Goal: Browse casually: Explore the website without a specific task or goal

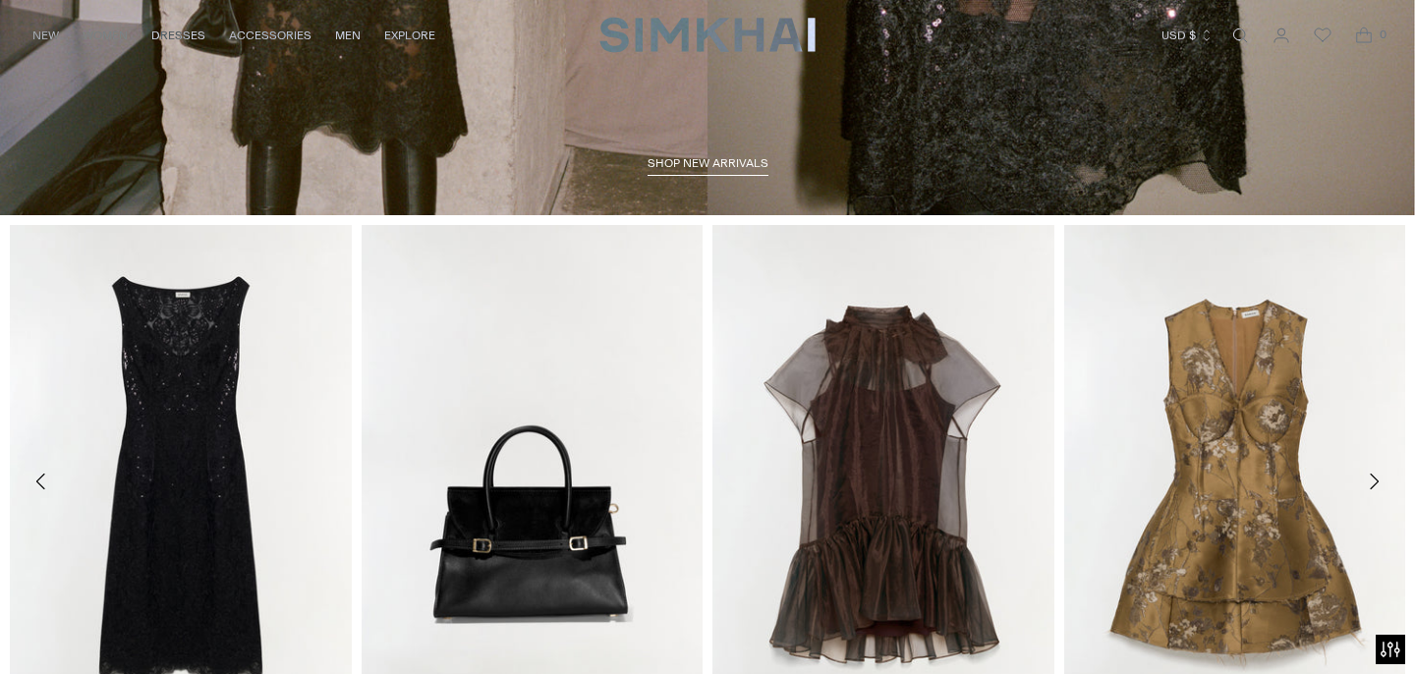
scroll to position [628, 0]
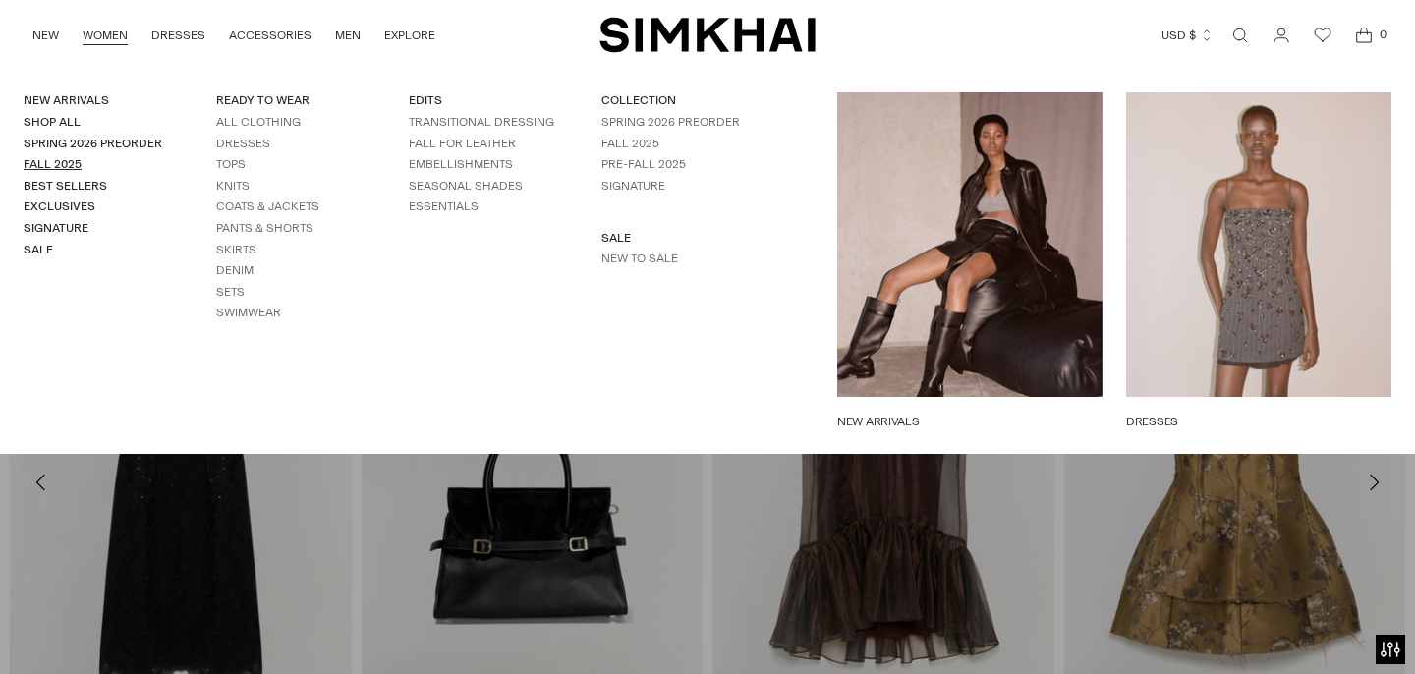
click at [67, 164] on link "Fall 2025" at bounding box center [53, 164] width 58 height 14
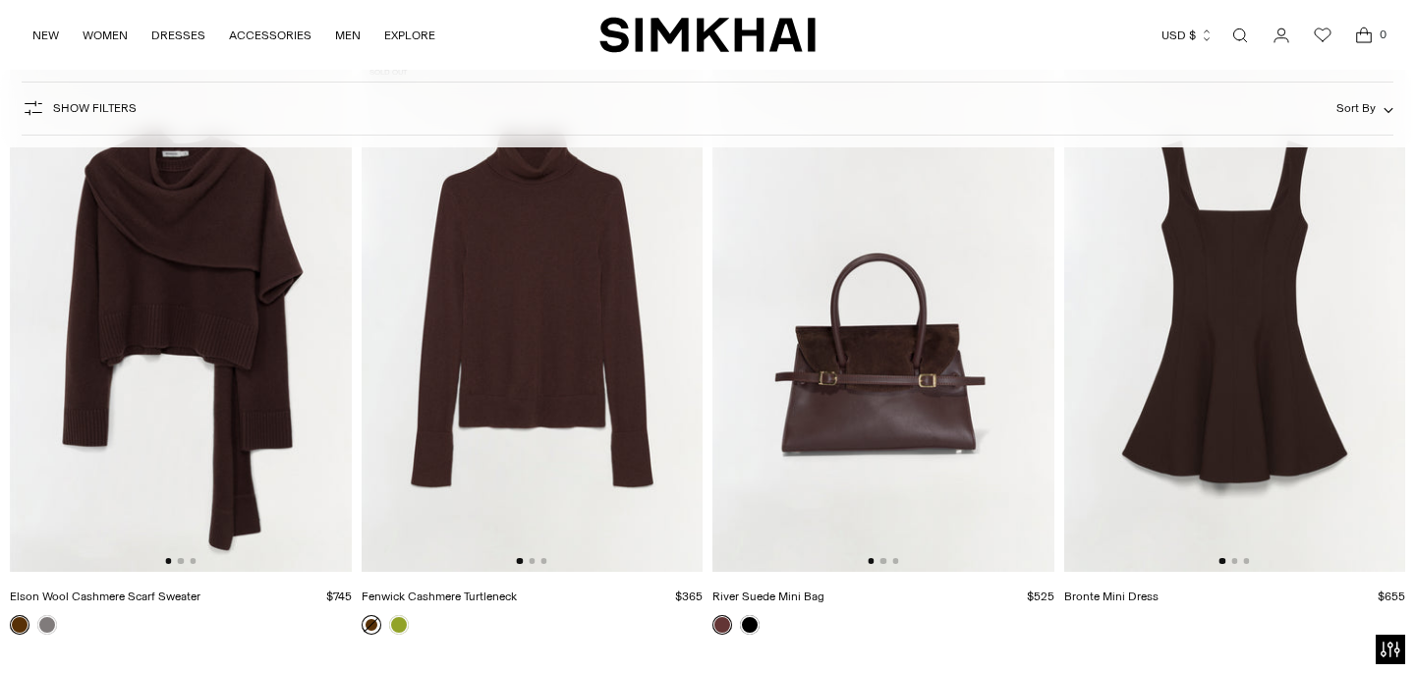
scroll to position [5799, 0]
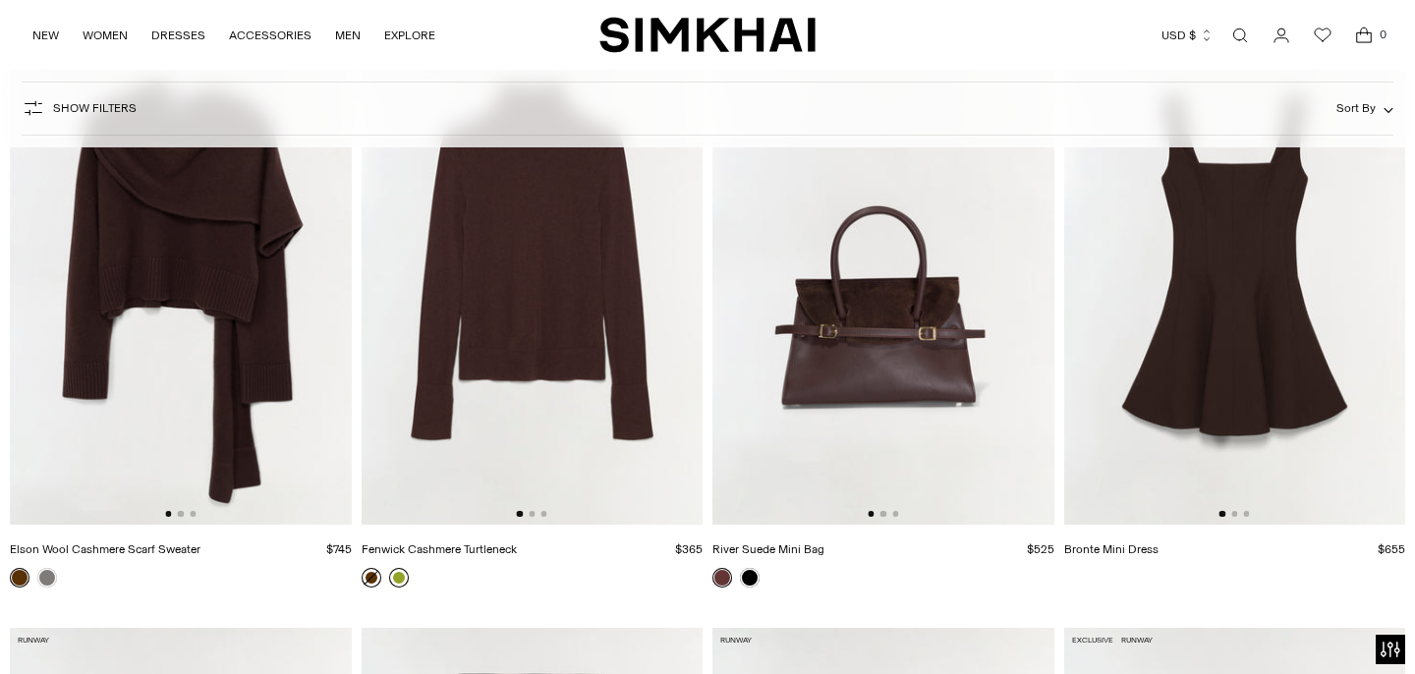
click at [393, 584] on link at bounding box center [399, 578] width 20 height 20
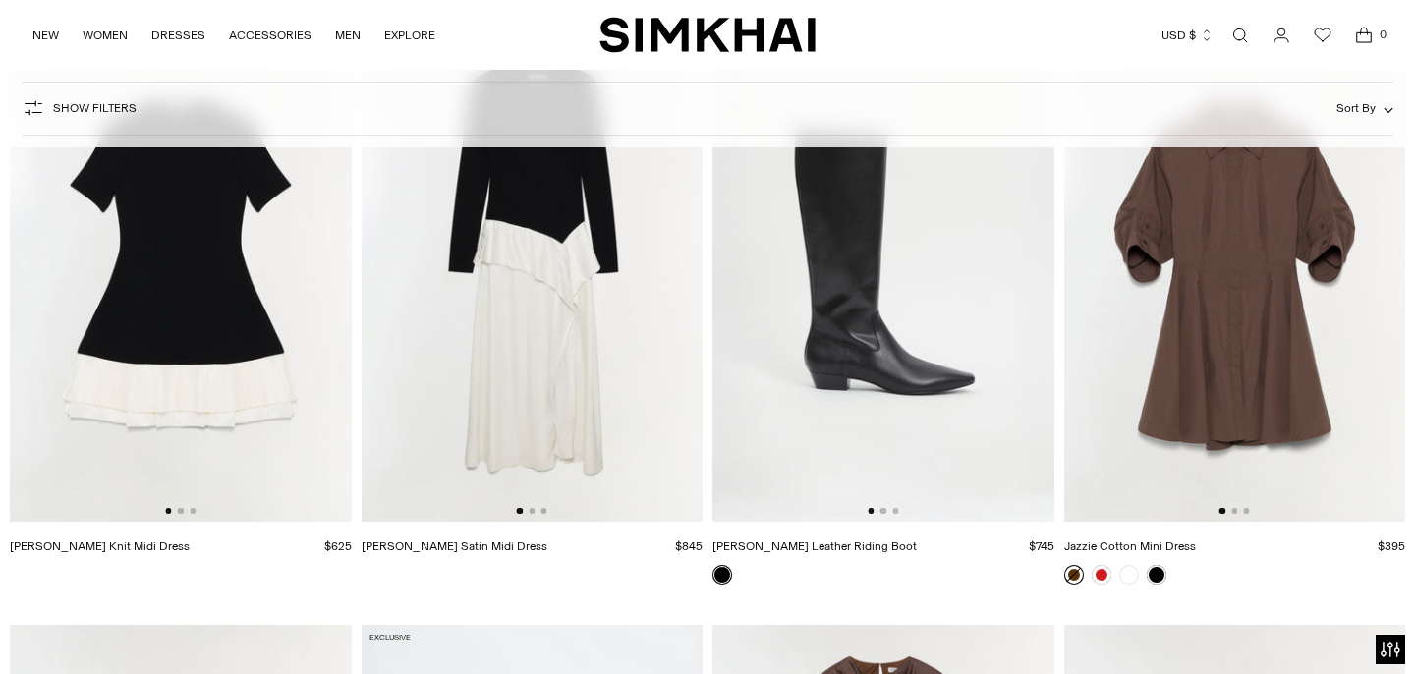
scroll to position [12553, 0]
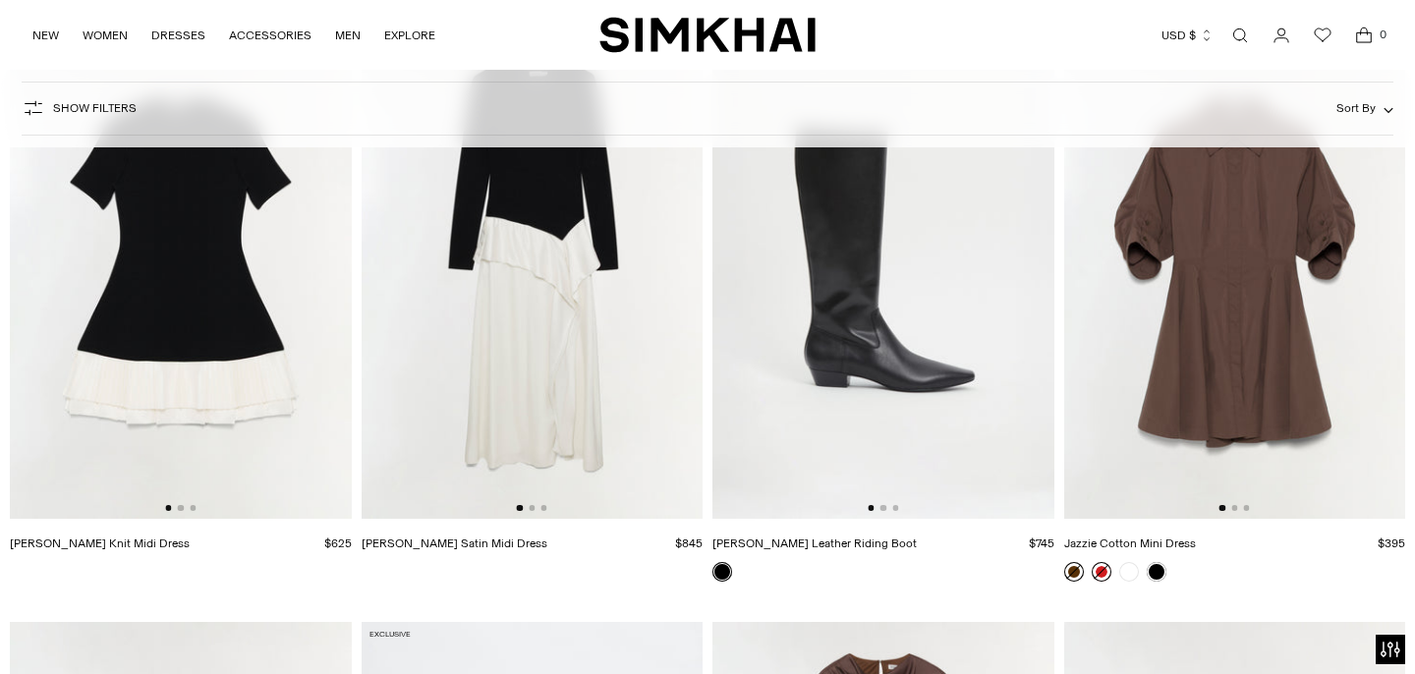
click at [1101, 570] on link at bounding box center [1102, 572] width 20 height 20
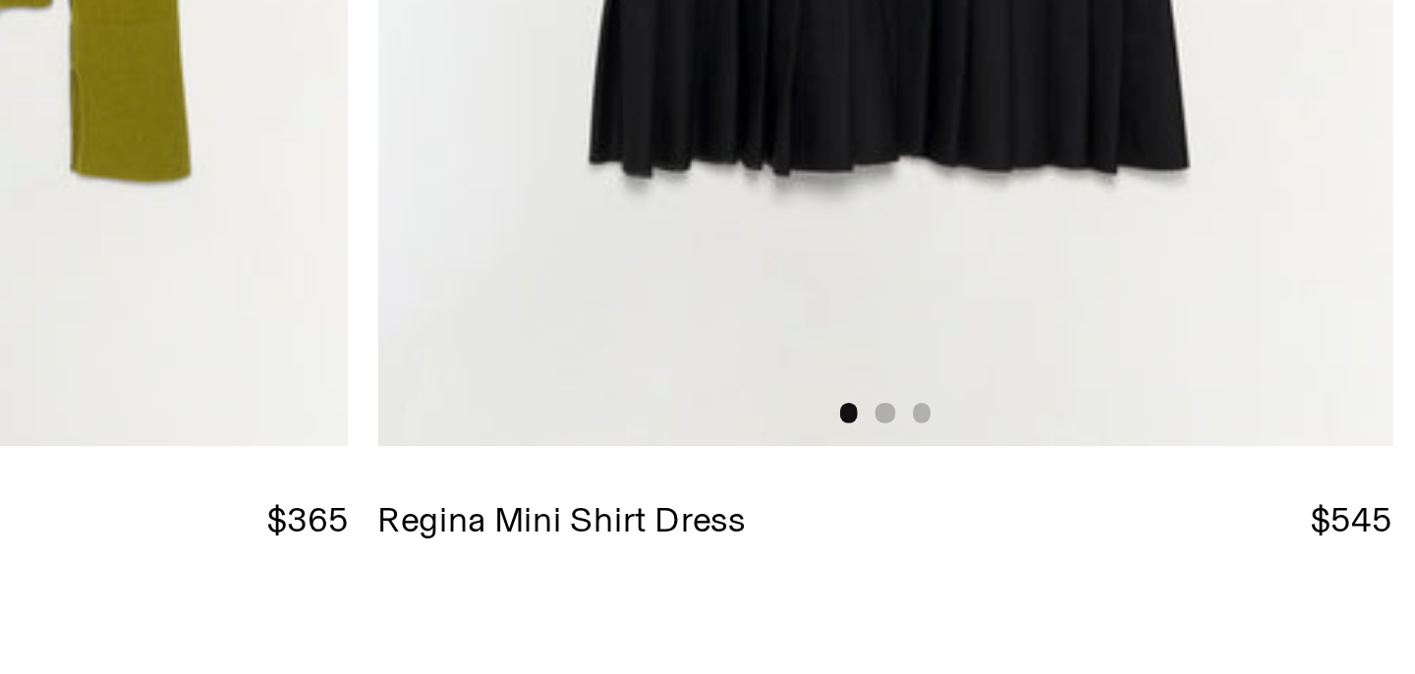
scroll to position [13705, 0]
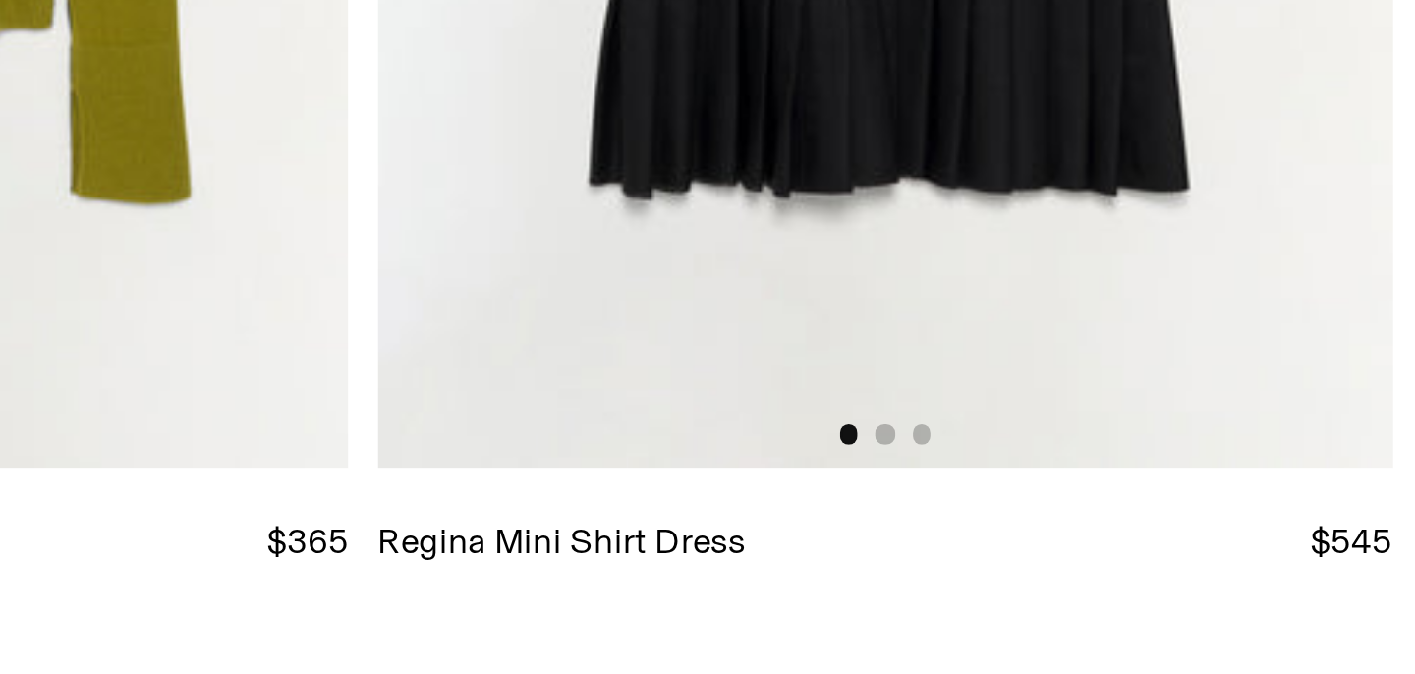
click at [881, 577] on img at bounding box center [883, 341] width 342 height 512
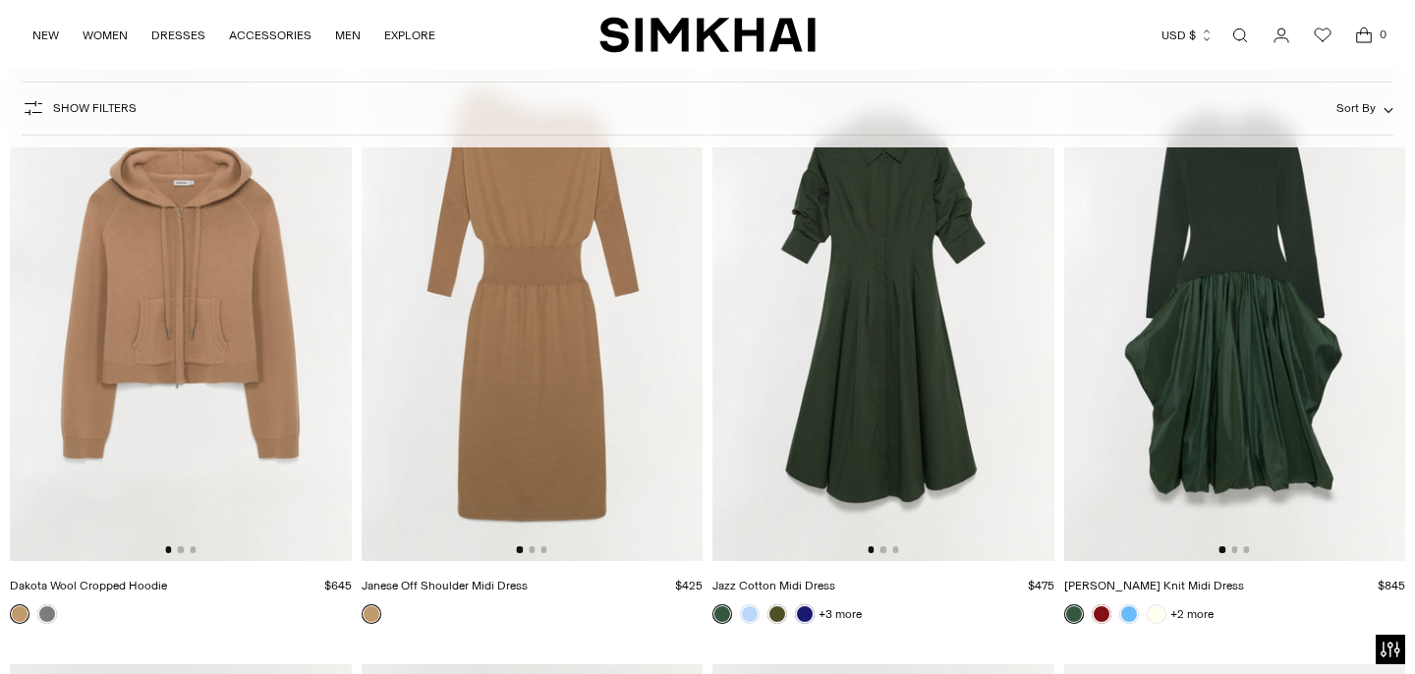
scroll to position [19278, 0]
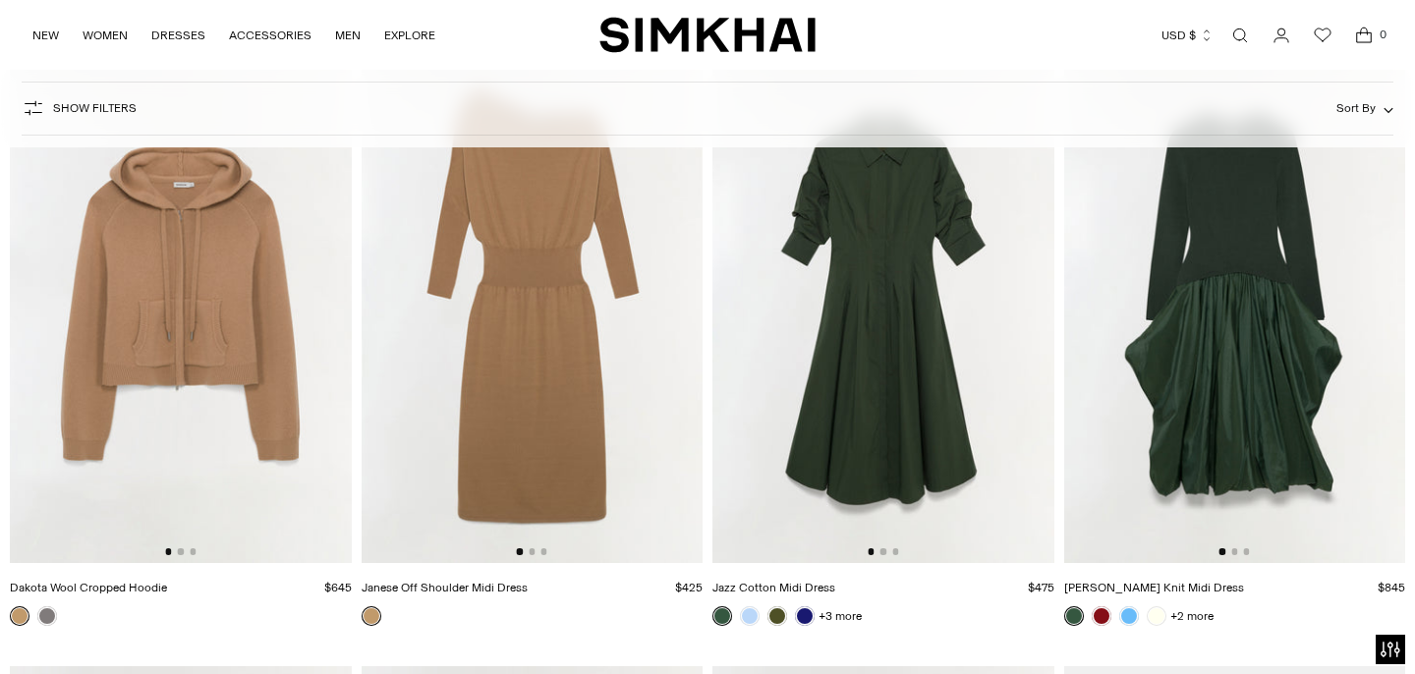
click at [852, 360] on img at bounding box center [883, 307] width 342 height 512
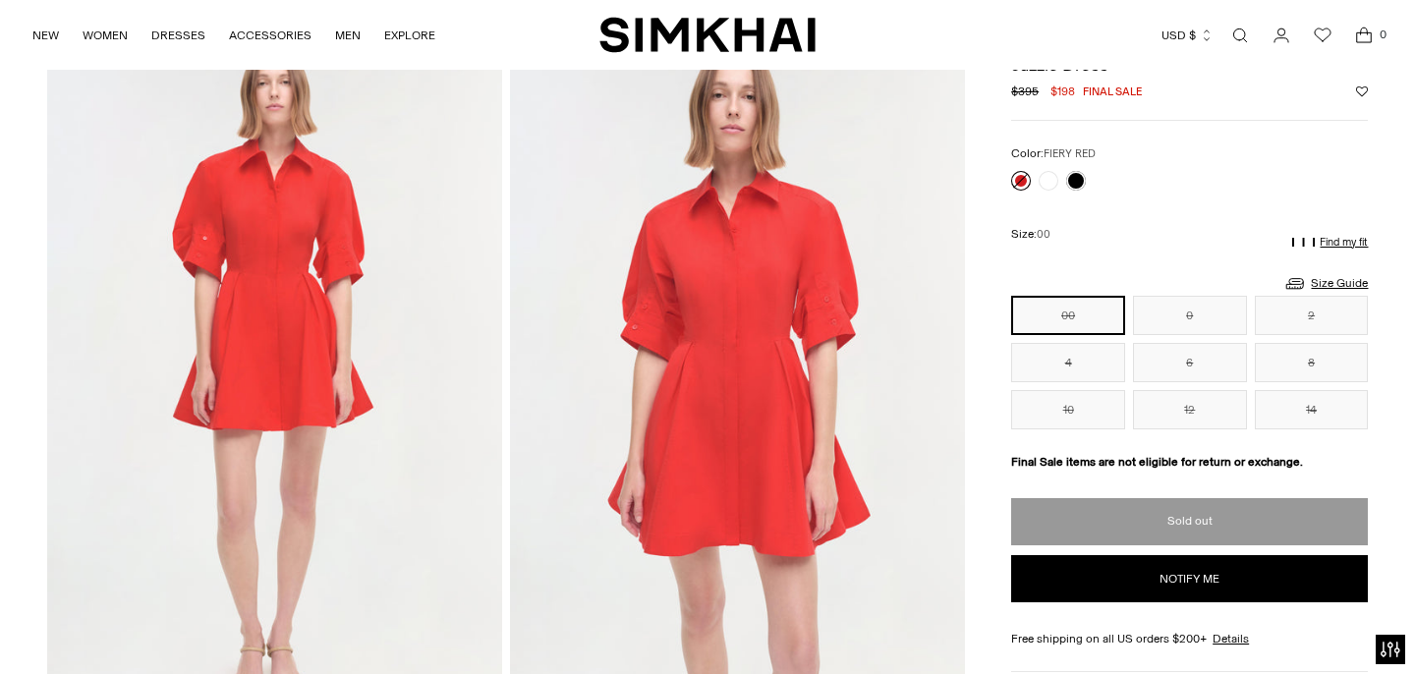
scroll to position [121, 0]
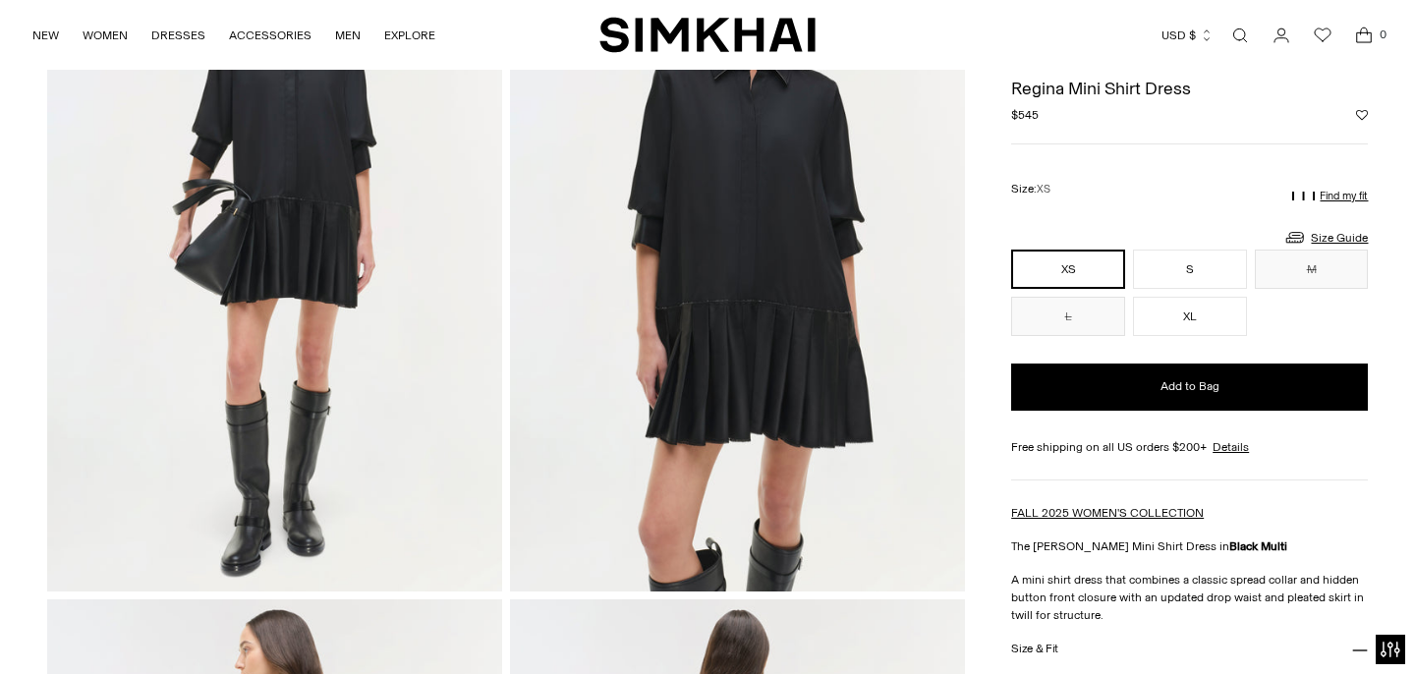
scroll to position [73, 0]
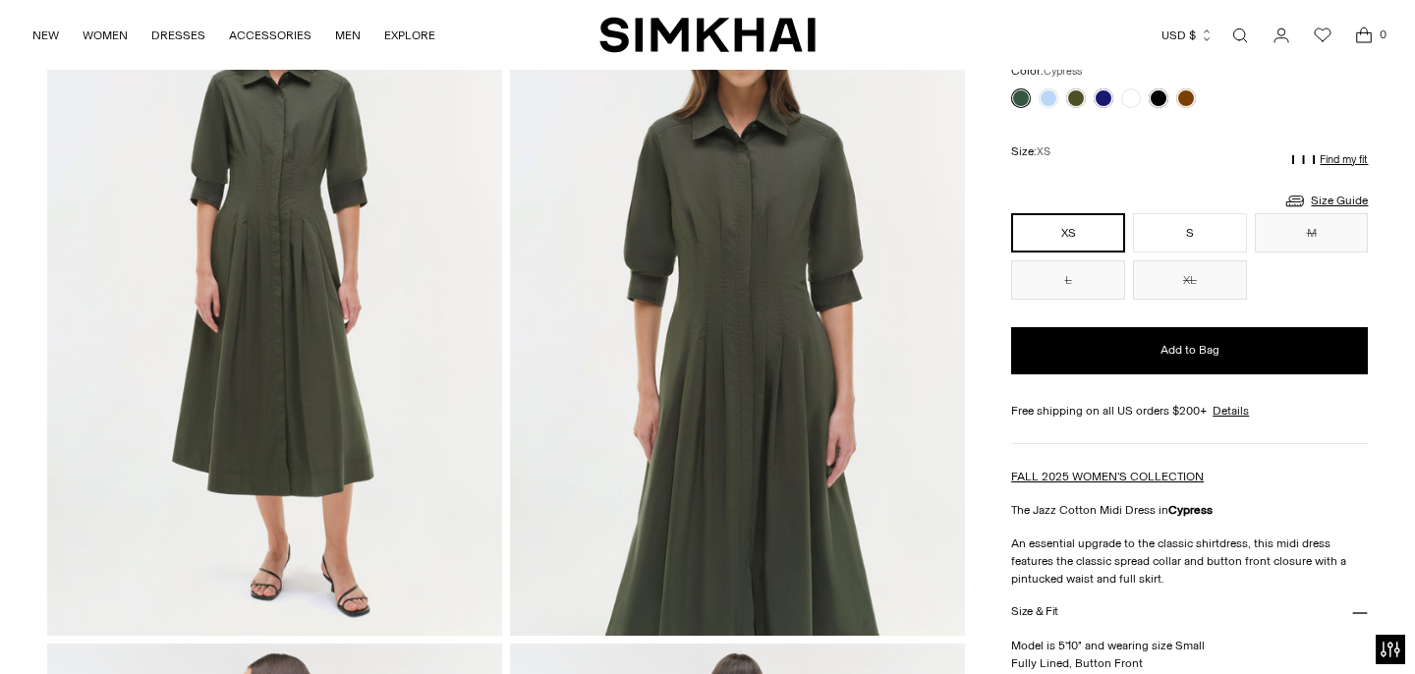
scroll to position [119, 0]
